Goal: Information Seeking & Learning: Check status

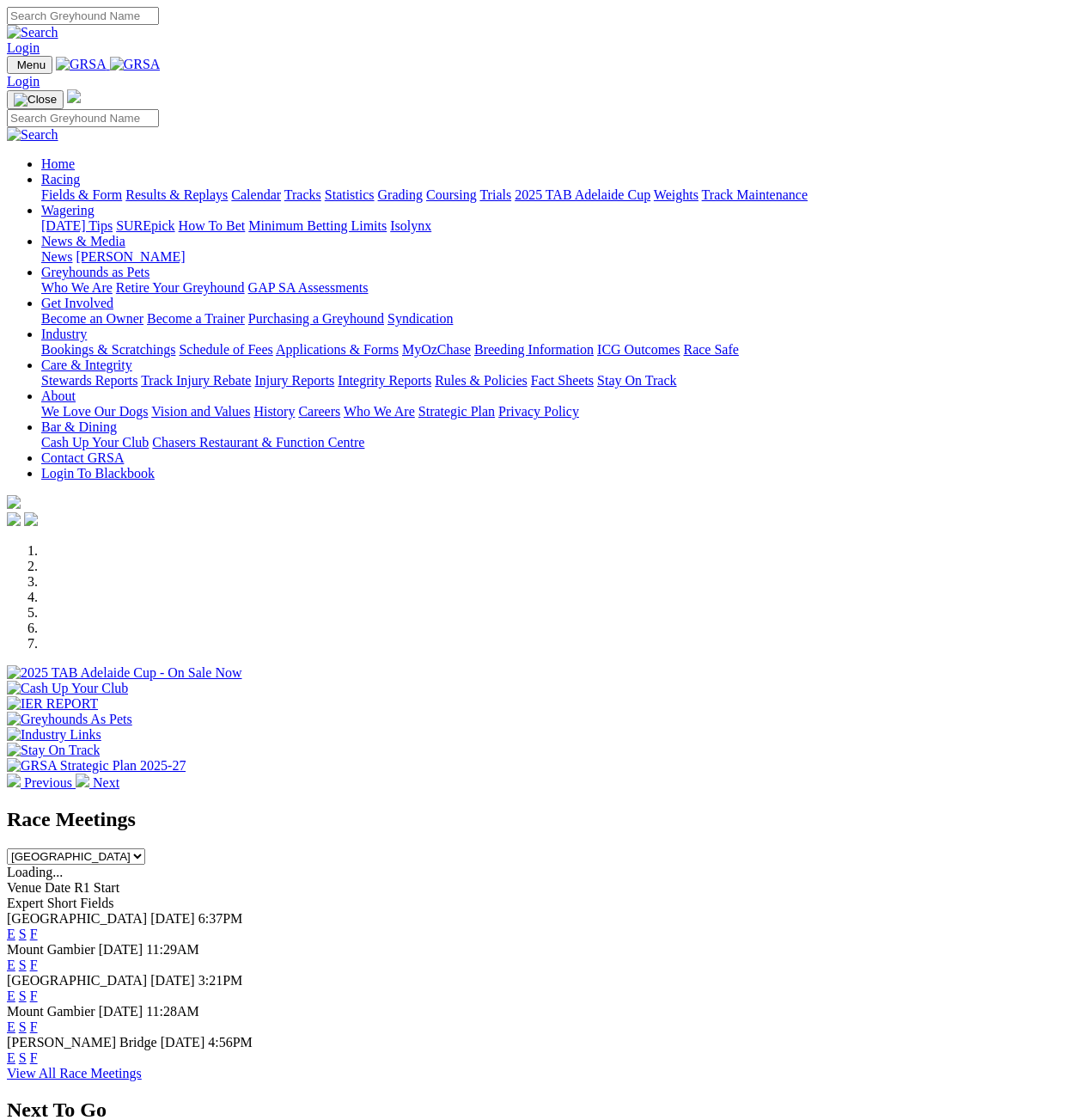
click at [227, 187] on link "Results & Replays" at bounding box center [176, 195] width 102 height 15
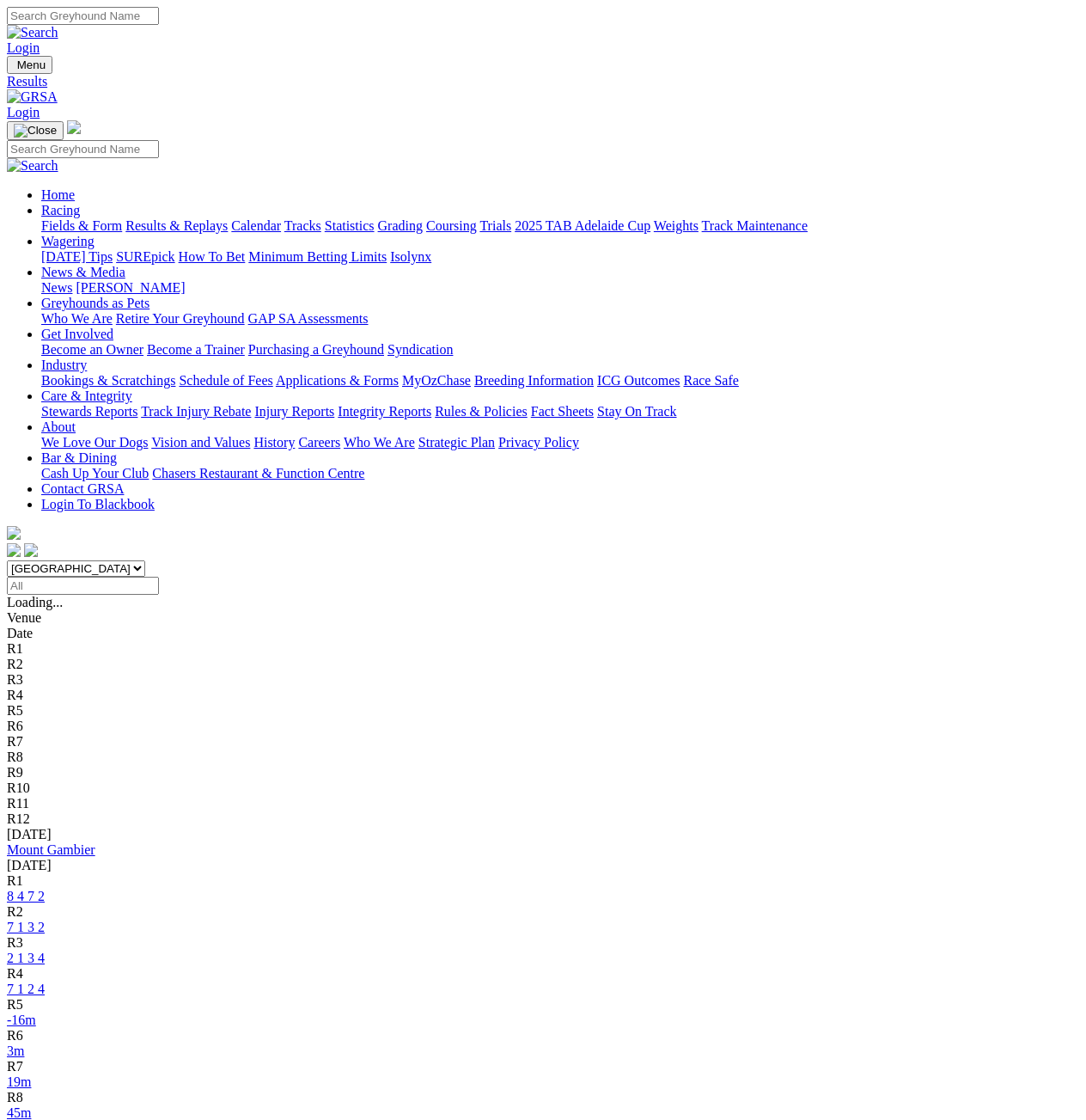
click at [36, 1012] on link "-16m" at bounding box center [21, 1020] width 29 height 15
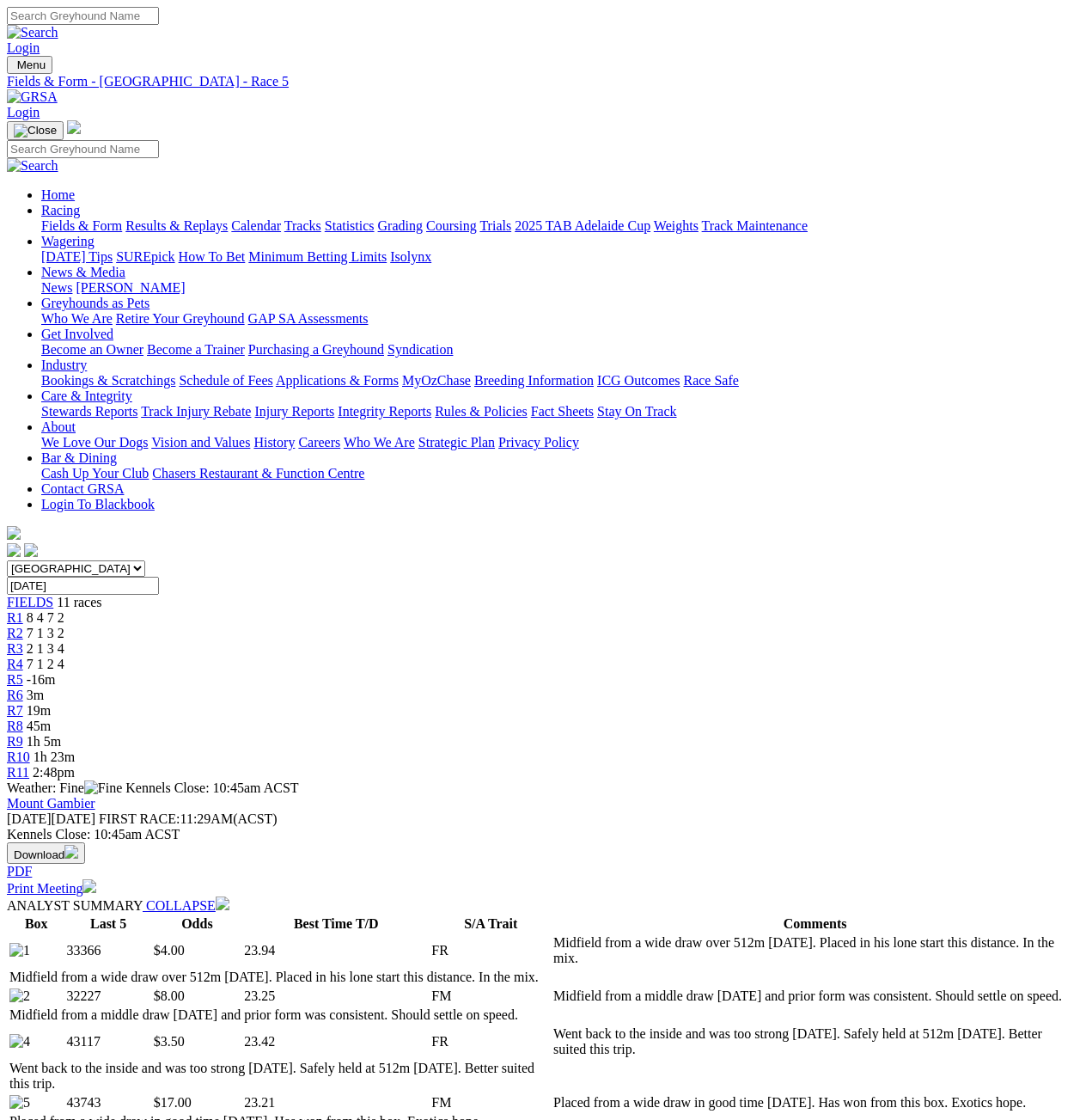
click at [65, 657] on span "7 1 2 4" at bounding box center [45, 664] width 37 height 15
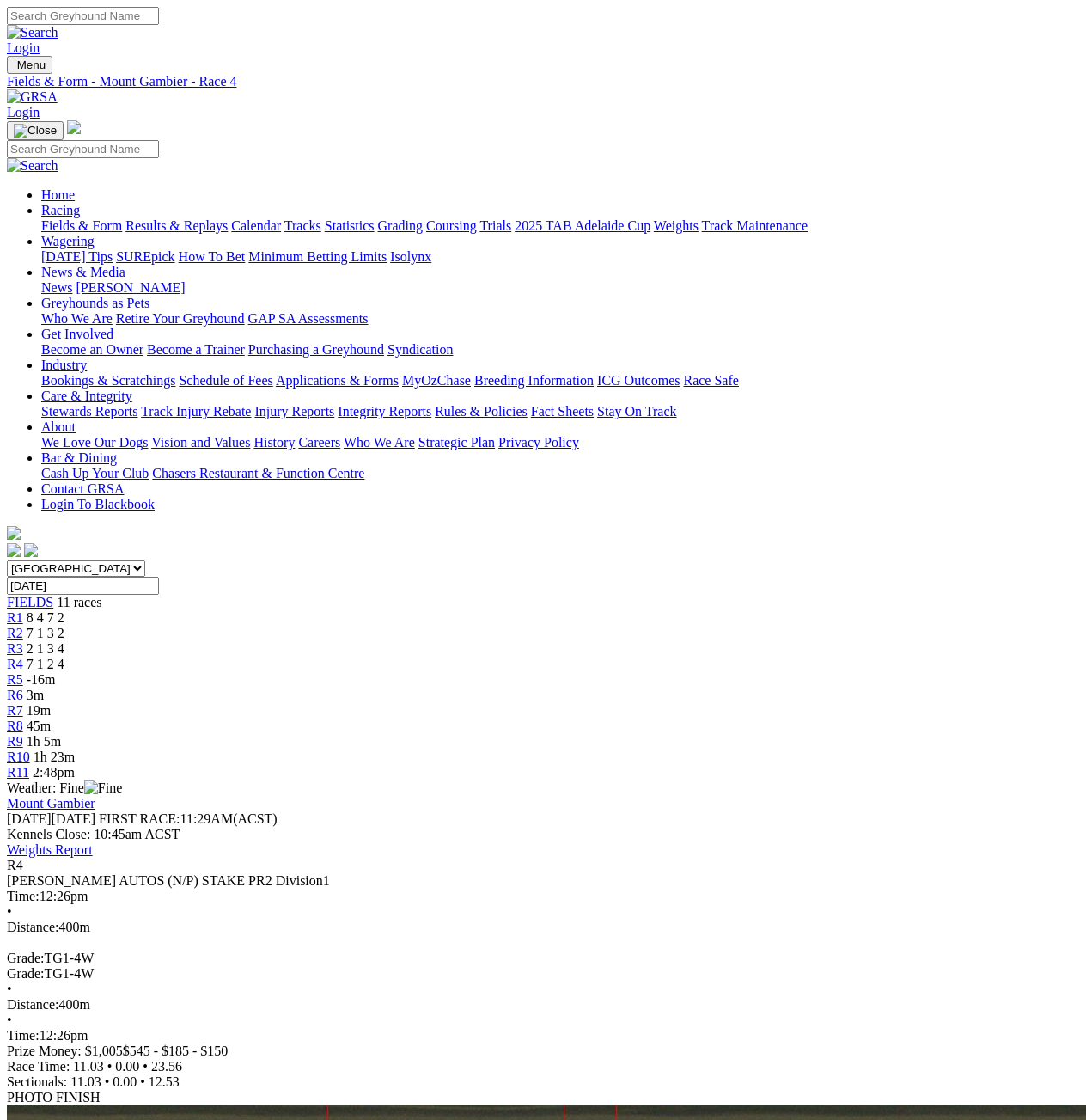
click at [509, 672] on div "R5 -16m" at bounding box center [543, 679] width 1072 height 16
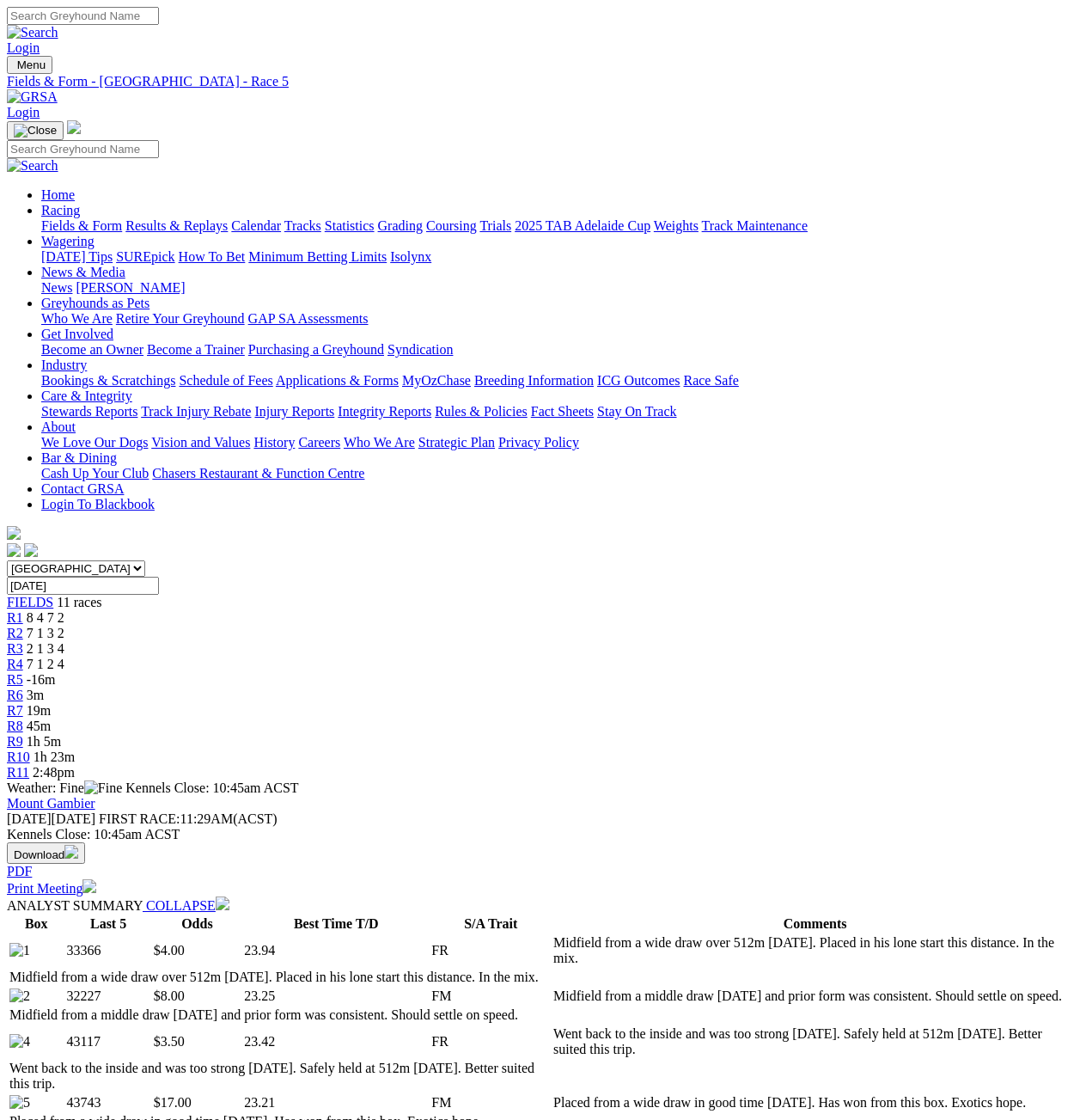
click at [211, 218] on link "Results & Replays" at bounding box center [176, 225] width 102 height 15
